Goal: Transaction & Acquisition: Purchase product/service

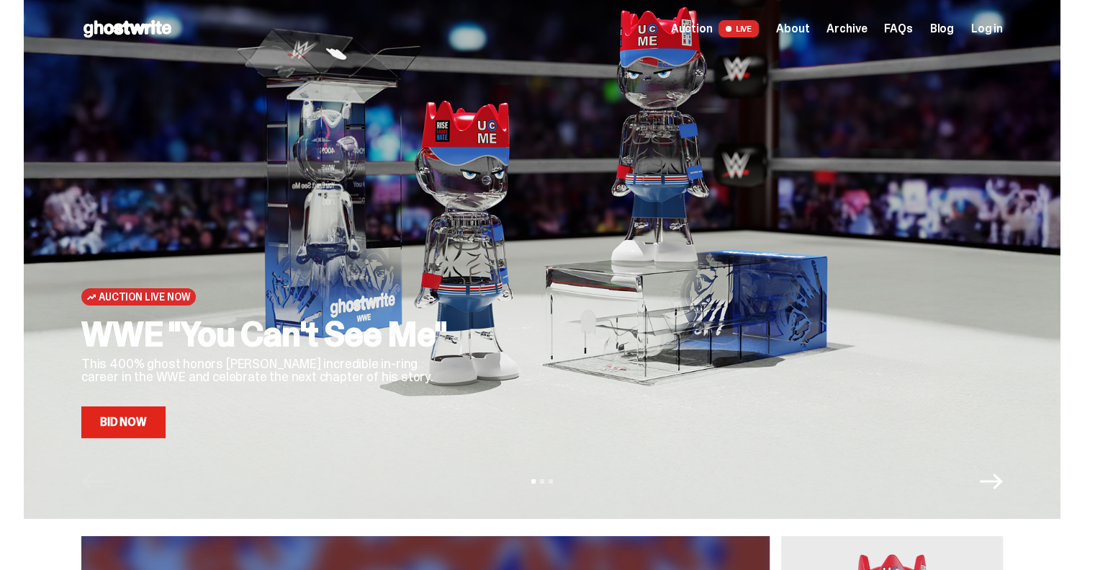
click at [132, 415] on link "Bid Now" at bounding box center [123, 422] width 84 height 32
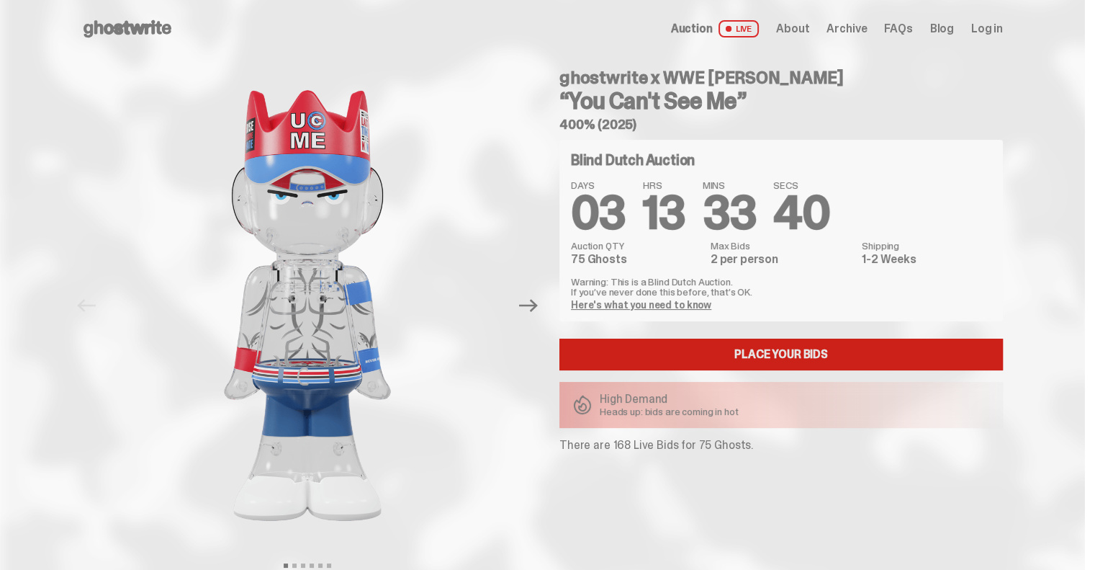
click at [817, 359] on link "Place your Bids" at bounding box center [781, 354] width 444 height 32
